Goal: Information Seeking & Learning: Find specific page/section

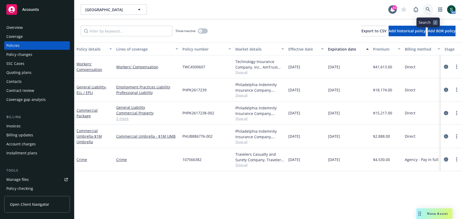
click at [427, 9] on icon at bounding box center [427, 9] width 5 height 5
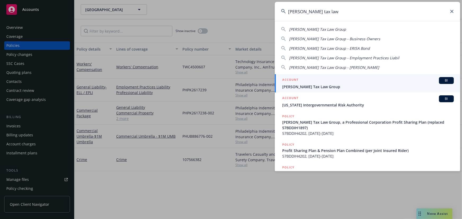
type input "[PERSON_NAME] tax law"
click at [300, 86] on span "[PERSON_NAME] Tax Law Group" at bounding box center [367, 87] width 171 height 6
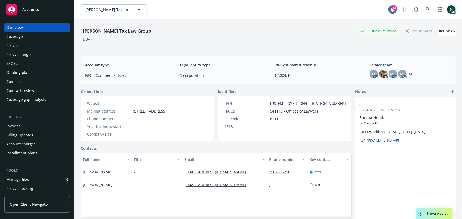
click at [33, 49] on div "Policies" at bounding box center [36, 45] width 61 height 8
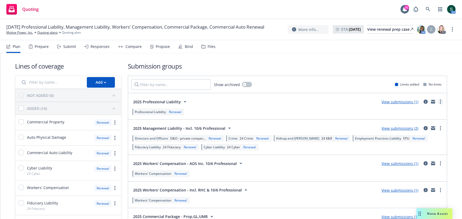
click at [441, 101] on link "more" at bounding box center [440, 101] width 6 height 6
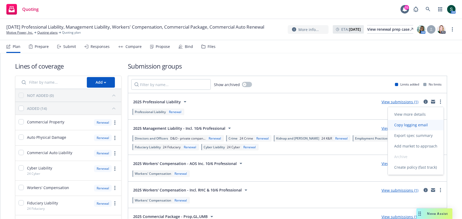
click at [413, 124] on span "Copy logging email" at bounding box center [411, 124] width 46 height 5
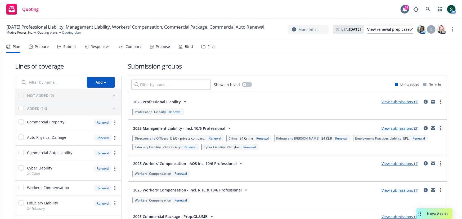
click at [440, 125] on link "more" at bounding box center [440, 128] width 6 height 6
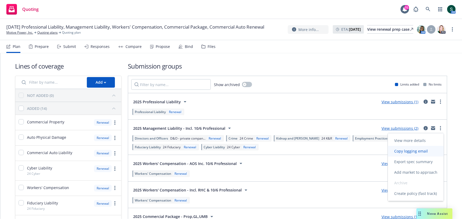
click at [424, 148] on link "Copy logging email" at bounding box center [416, 151] width 56 height 11
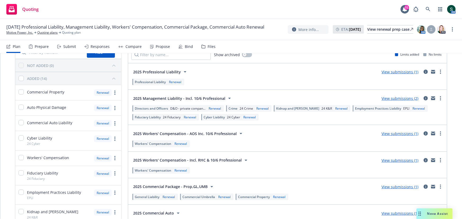
scroll to position [31, 0]
click at [440, 129] on link "more" at bounding box center [440, 132] width 6 height 6
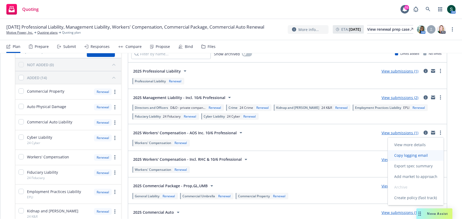
click at [418, 158] on link "Copy logging email" at bounding box center [416, 155] width 56 height 11
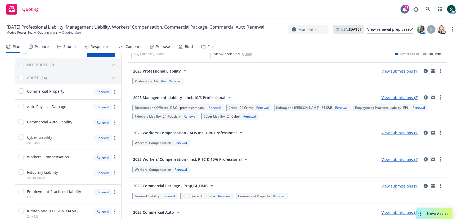
click at [444, 157] on div "2025 Workers' Compensation - Incl. RHC & 10/6 Professional View submissions (1)…" at bounding box center [287, 164] width 318 height 26
click at [441, 157] on link "more" at bounding box center [440, 159] width 6 height 6
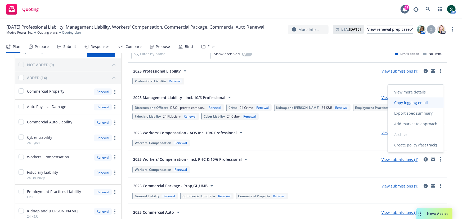
click at [416, 104] on span "Copy logging email" at bounding box center [411, 102] width 46 height 5
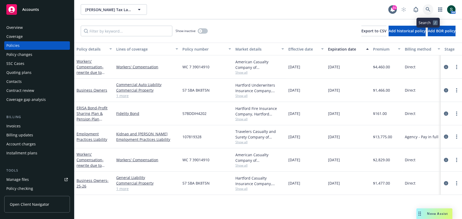
click at [430, 9] on icon at bounding box center [427, 9] width 5 height 5
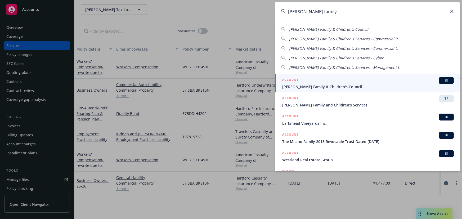
type input "solano family"
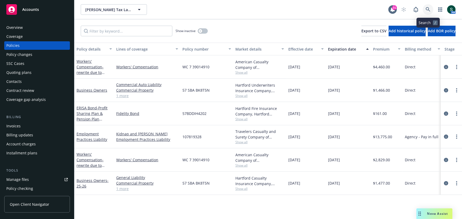
click at [428, 8] on icon at bounding box center [427, 9] width 5 height 5
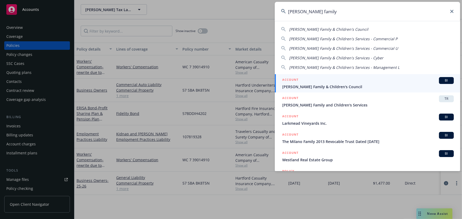
type input "solano family"
click at [325, 84] on span "Solano Family & Children's Council" at bounding box center [367, 87] width 171 height 6
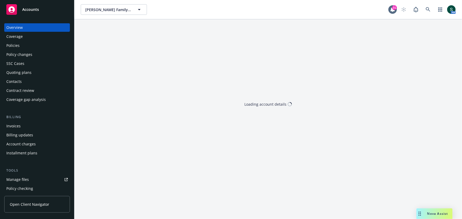
click at [22, 71] on div "Quoting plans" at bounding box center [18, 72] width 25 height 8
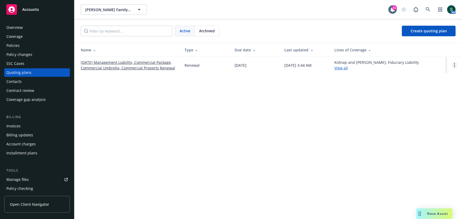
click at [455, 63] on link "Open options" at bounding box center [454, 65] width 6 height 6
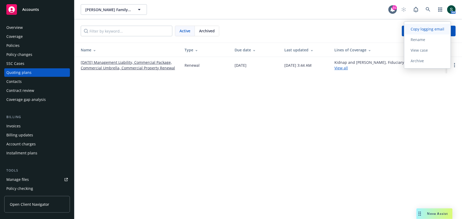
click at [435, 31] on span "Copy logging email" at bounding box center [427, 28] width 46 height 5
